Goal: Task Accomplishment & Management: Use online tool/utility

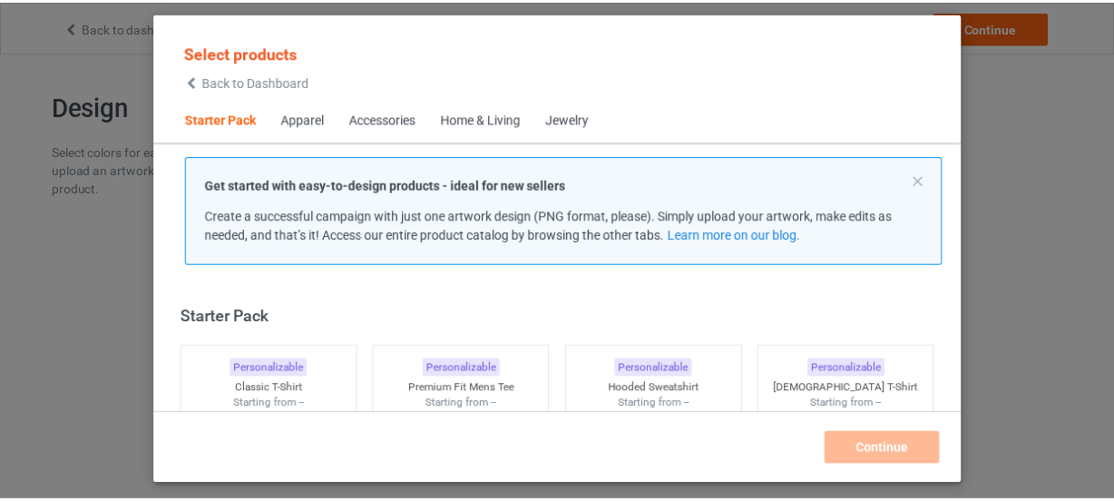
scroll to position [23, 0]
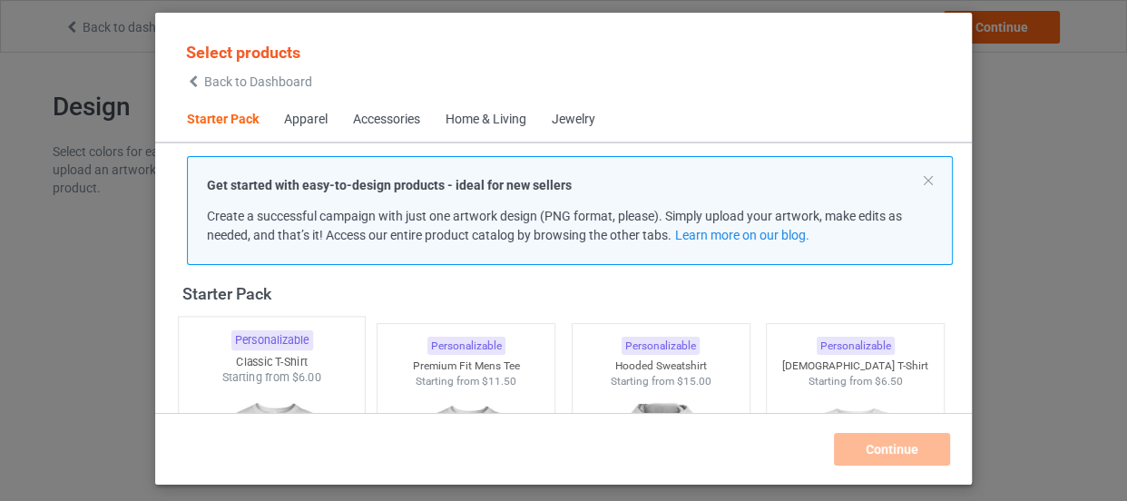
click at [274, 381] on div "Starting from $6.00" at bounding box center [272, 376] width 186 height 15
click at [438, 369] on div "Starting from $11.50" at bounding box center [466, 376] width 186 height 15
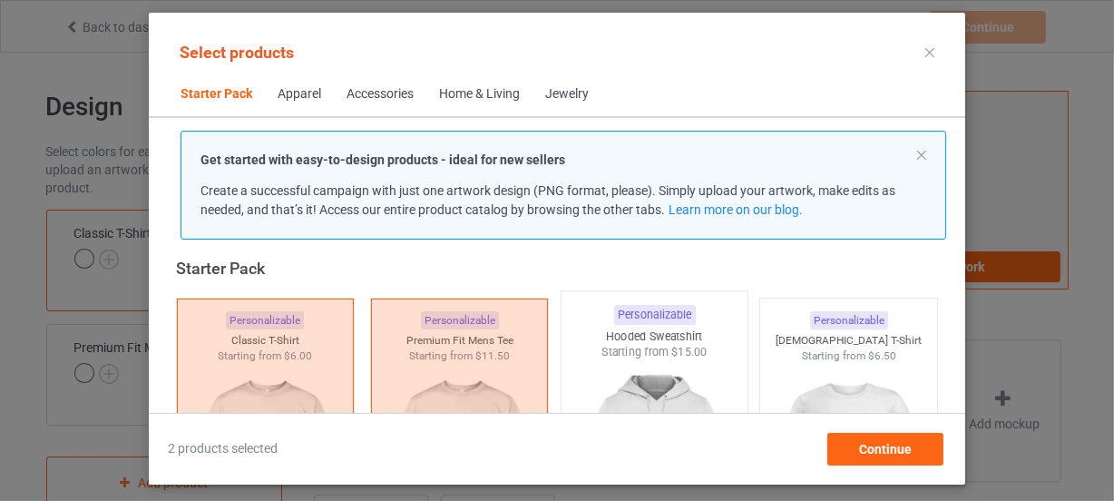
click at [621, 328] on div "Hooded Sweatshirt" at bounding box center [655, 335] width 186 height 15
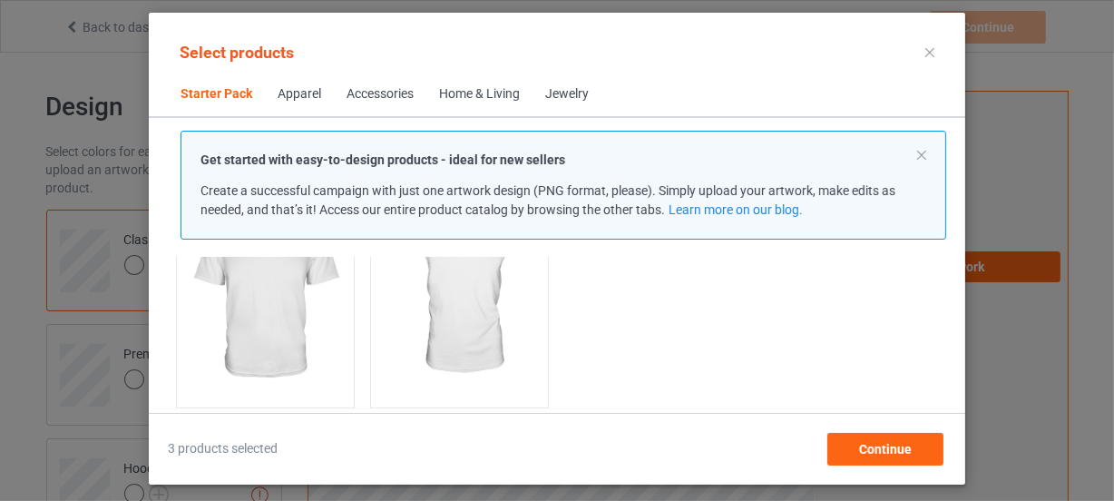
scroll to position [508, 0]
drag, startPoint x: 270, startPoint y: 319, endPoint x: 428, endPoint y: 352, distance: 161.2
click at [270, 318] on img at bounding box center [265, 274] width 162 height 203
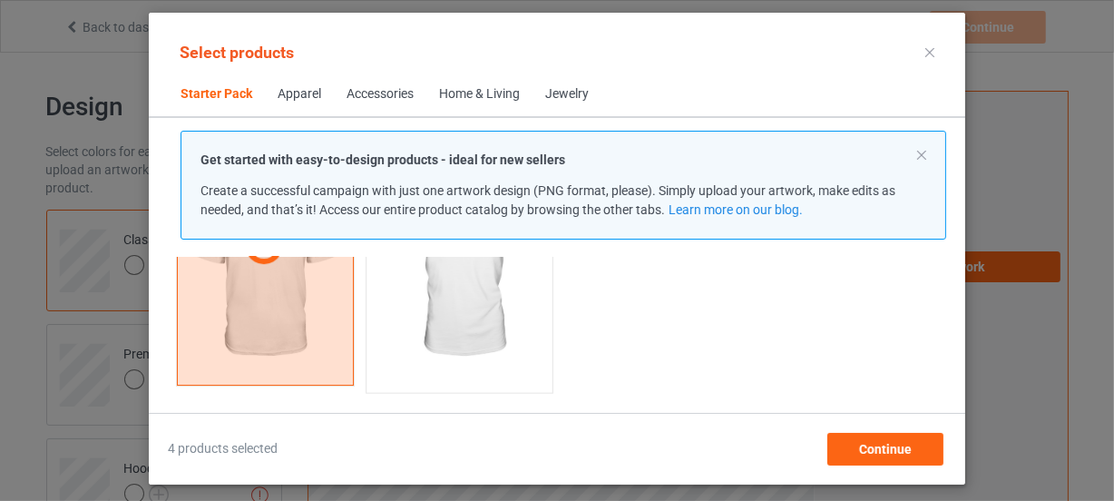
click at [428, 352] on img at bounding box center [460, 276] width 171 height 213
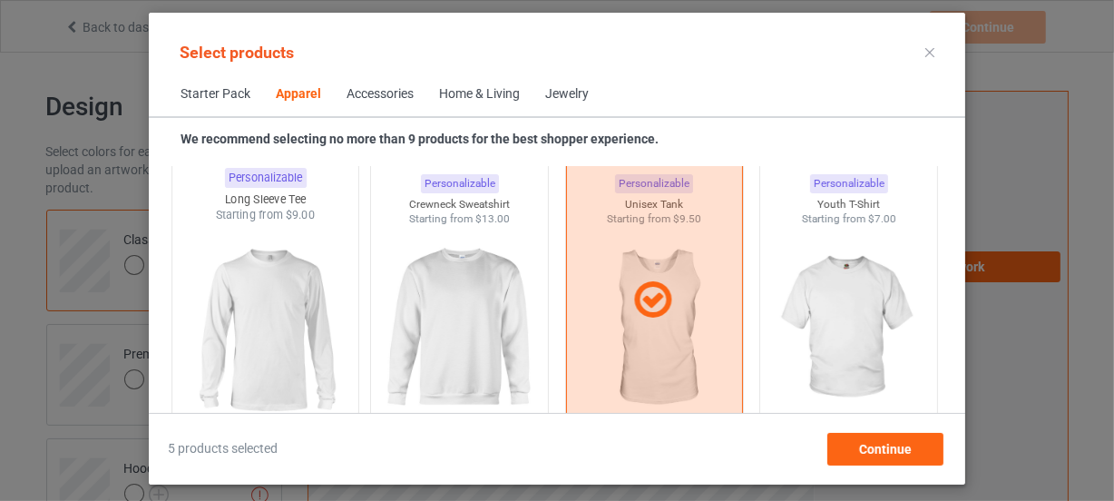
scroll to position [1334, 0]
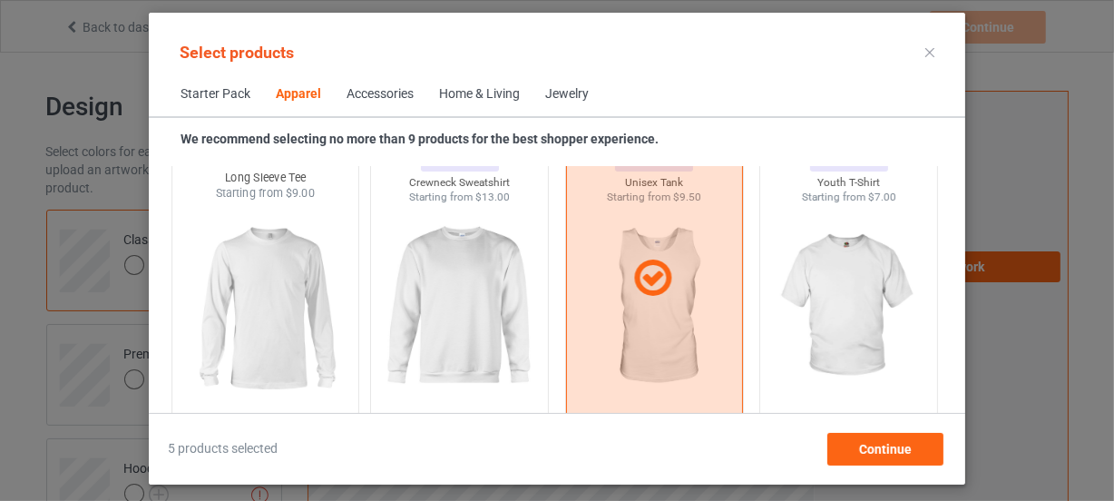
click at [295, 304] on img at bounding box center [265, 307] width 171 height 213
click at [401, 307] on img at bounding box center [459, 306] width 162 height 203
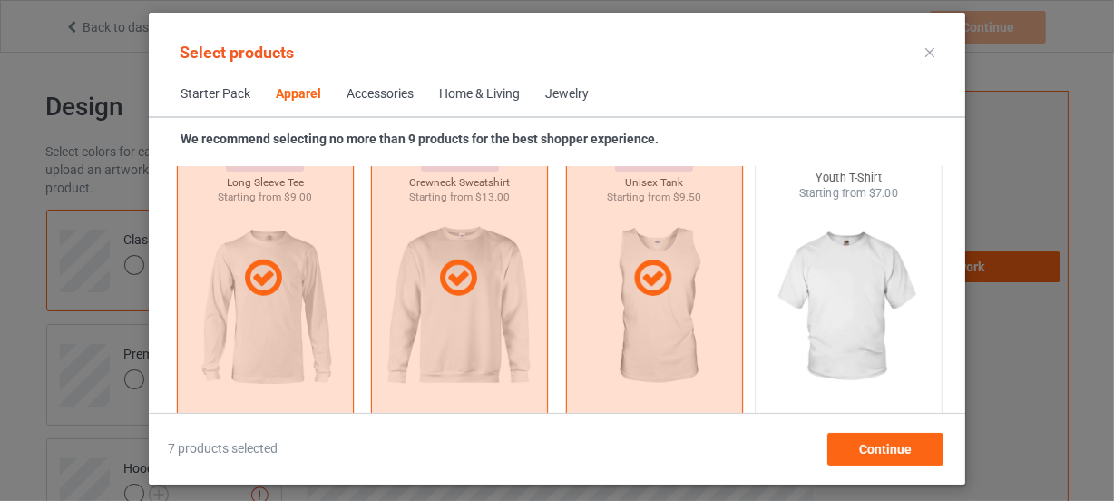
click at [821, 317] on img at bounding box center [849, 307] width 171 height 213
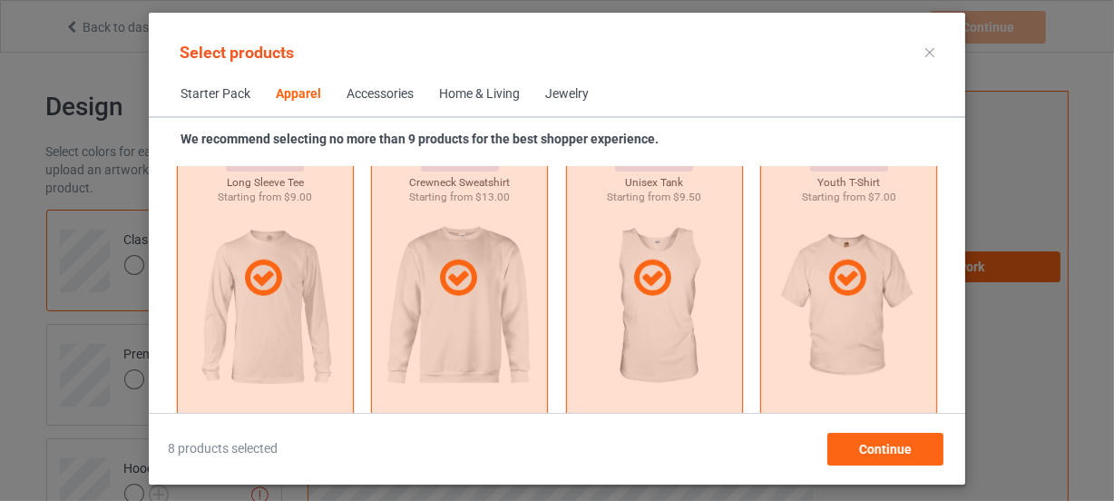
scroll to position [1663, 0]
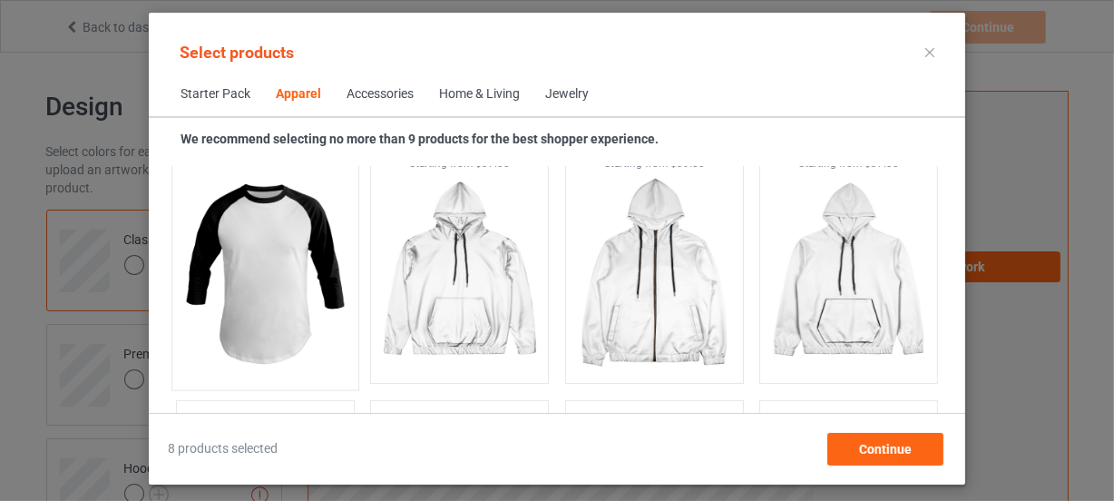
click at [320, 305] on img at bounding box center [265, 273] width 171 height 213
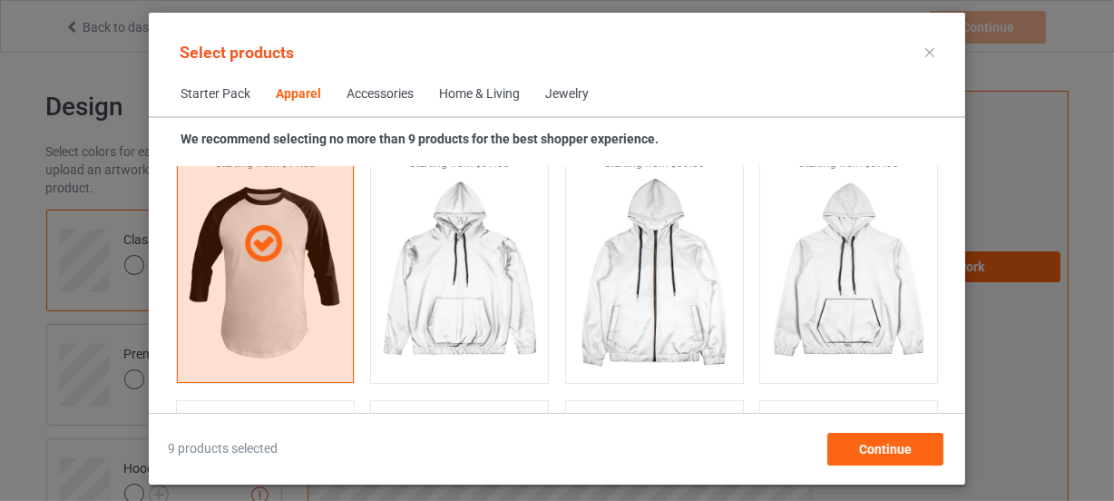
click at [497, 97] on div "Home & Living" at bounding box center [479, 94] width 81 height 18
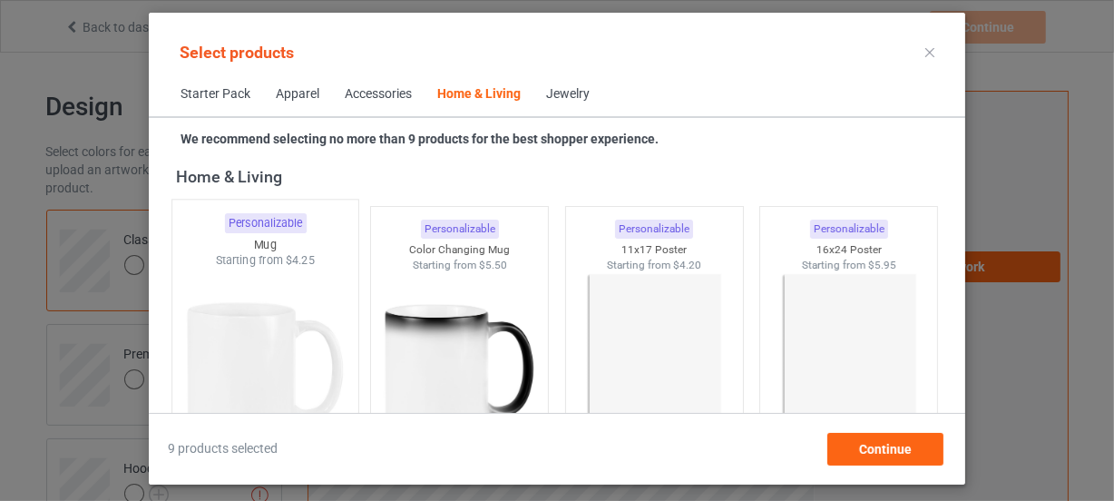
click at [297, 293] on img at bounding box center [265, 375] width 171 height 213
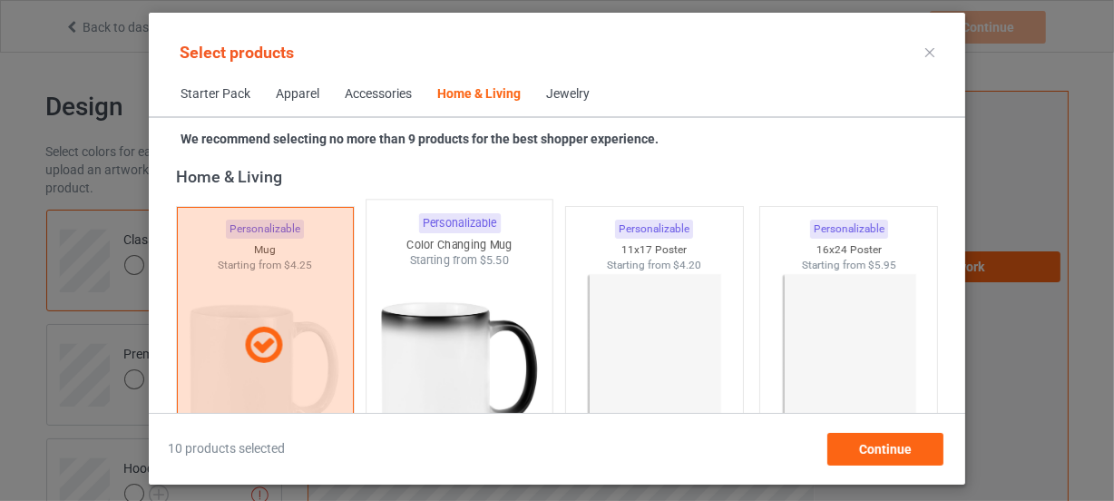
click at [425, 300] on img at bounding box center [460, 375] width 171 height 213
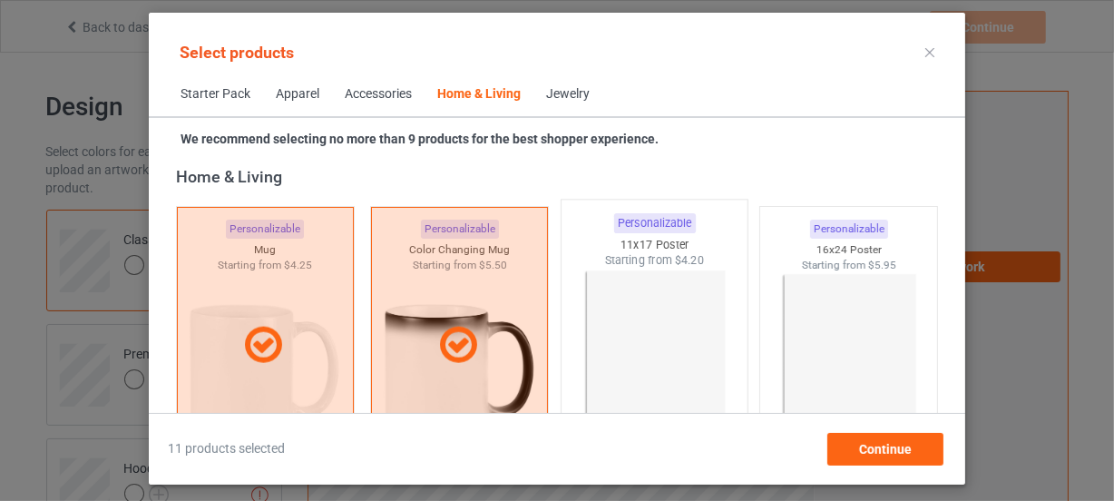
click at [656, 308] on img at bounding box center [654, 375] width 171 height 213
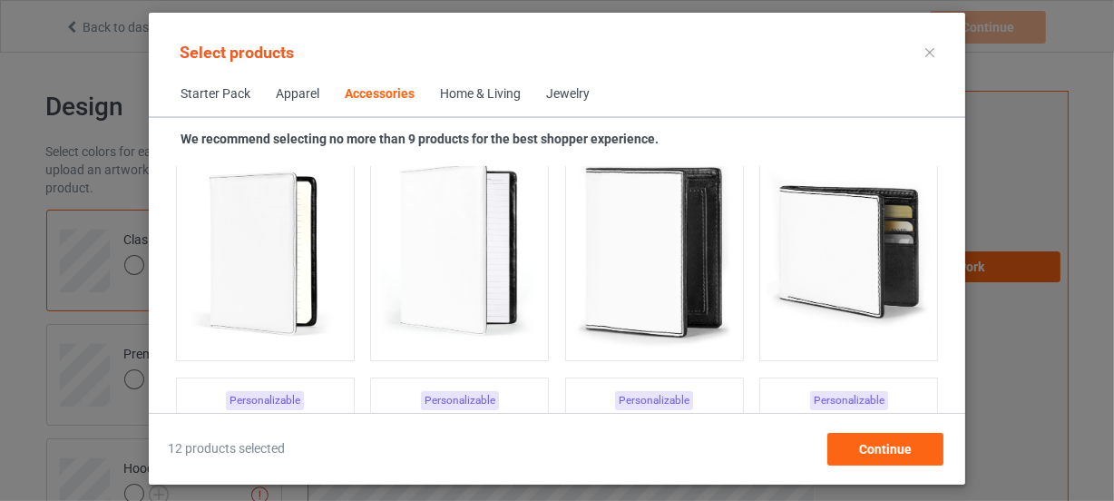
scroll to position [7113, 0]
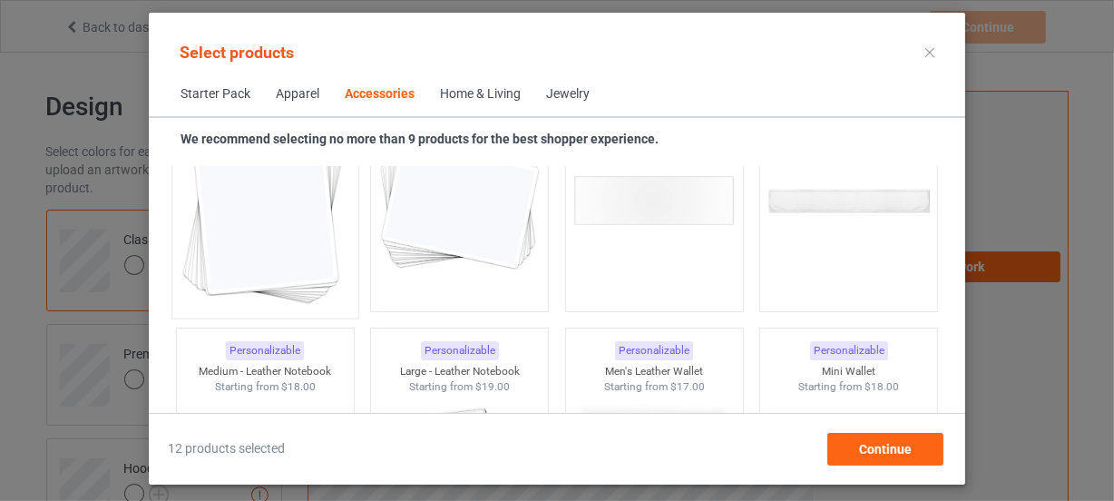
click at [282, 240] on img at bounding box center [265, 201] width 171 height 213
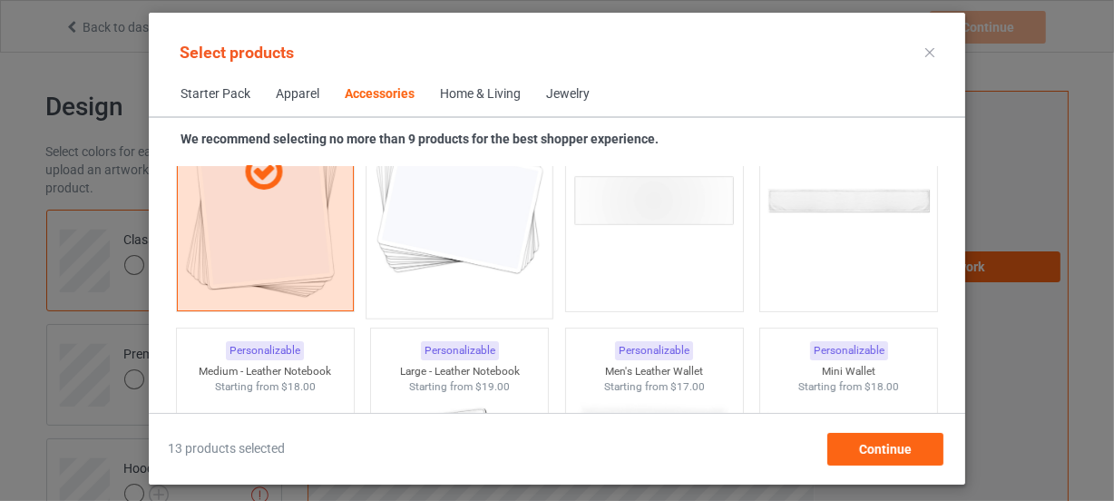
click at [454, 243] on img at bounding box center [460, 201] width 171 height 213
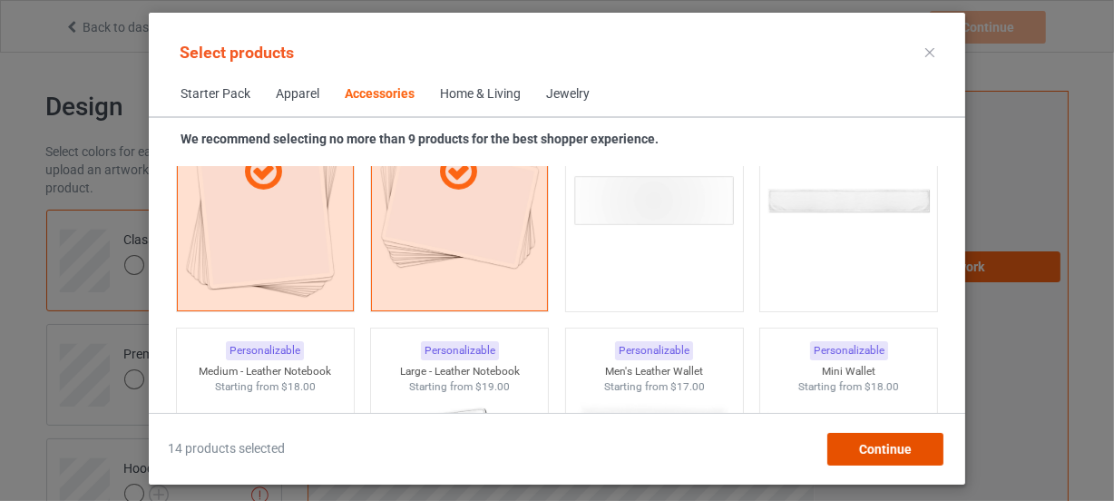
click at [893, 443] on span "Continue" at bounding box center [885, 449] width 53 height 15
